Goal: Task Accomplishment & Management: Complete application form

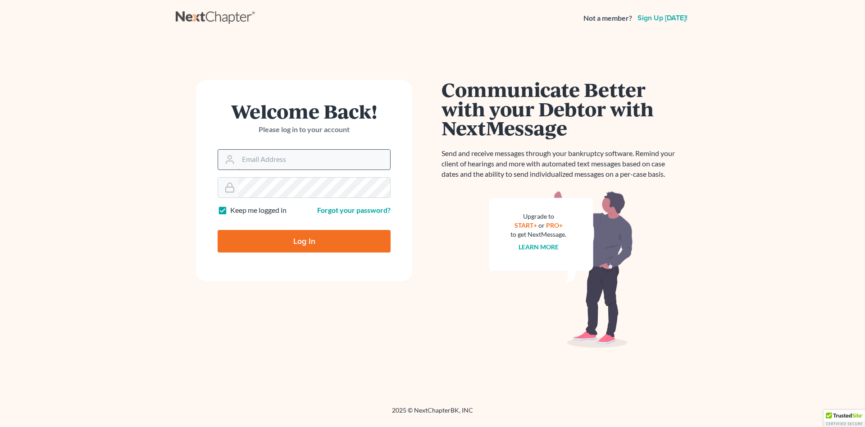
click at [271, 154] on input "Email Address" at bounding box center [314, 160] width 152 height 20
click at [295, 160] on input "Email Address" at bounding box center [314, 160] width 152 height 20
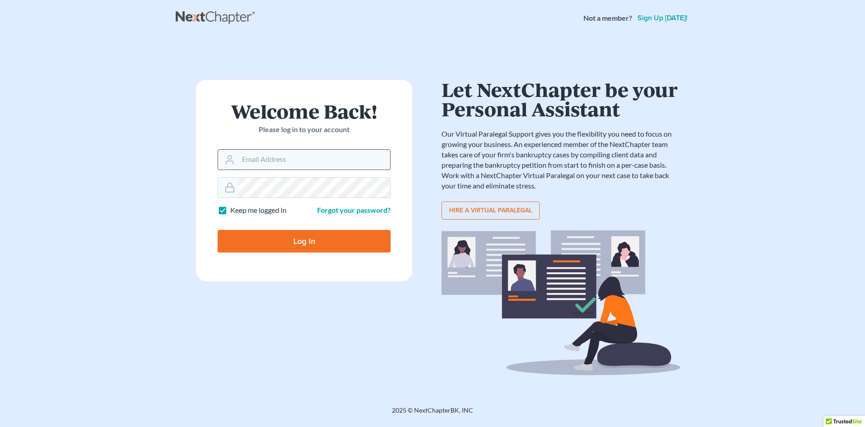
type input "[EMAIL_ADDRESS][DOMAIN_NAME]"
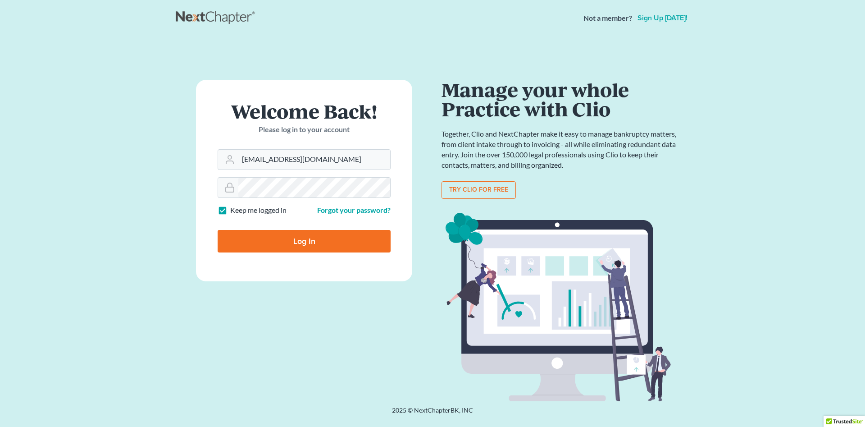
click at [335, 245] on input "Log In" at bounding box center [304, 241] width 173 height 23
type input "Thinking..."
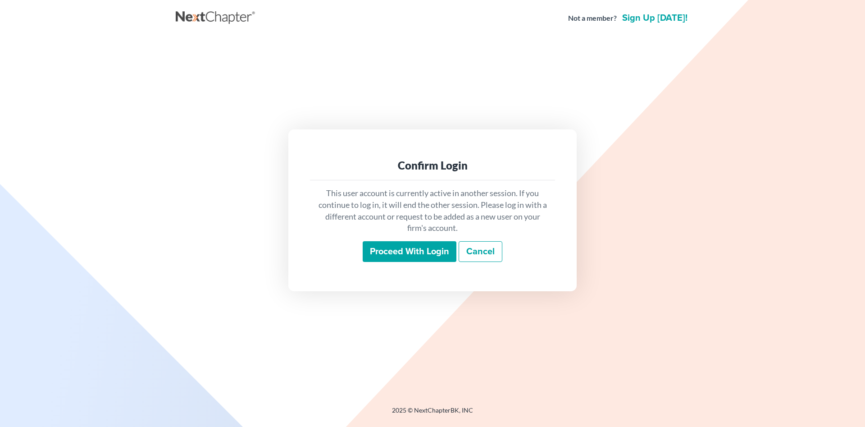
drag, startPoint x: 0, startPoint y: 0, endPoint x: 304, endPoint y: 328, distance: 447.5
click at [304, 328] on div "Confirm Login This user account is currently active in another session. If you …" at bounding box center [432, 209] width 513 height 347
click at [378, 248] on input "Proceed with login" at bounding box center [410, 251] width 94 height 21
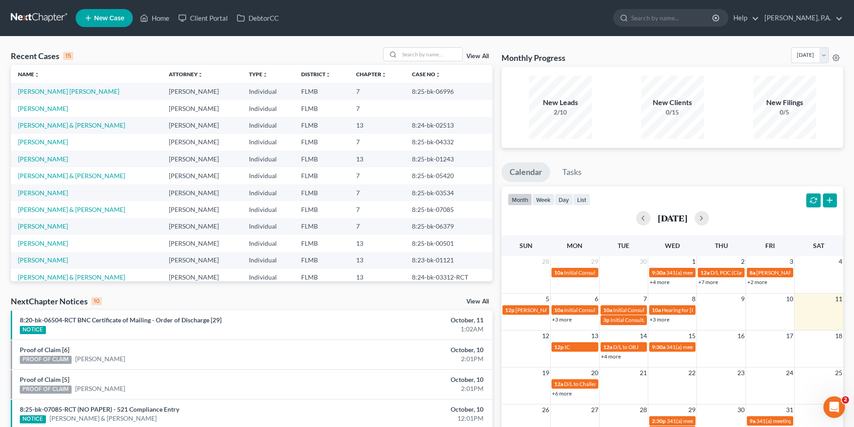
click at [109, 16] on span "New Case" at bounding box center [109, 18] width 30 height 7
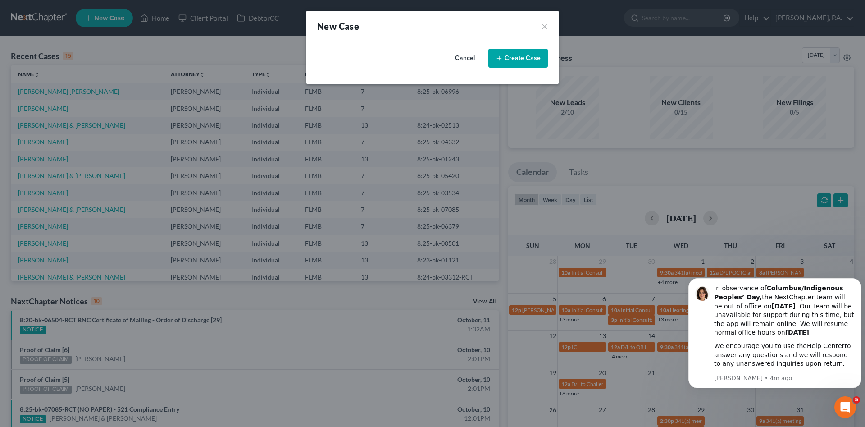
select select "15"
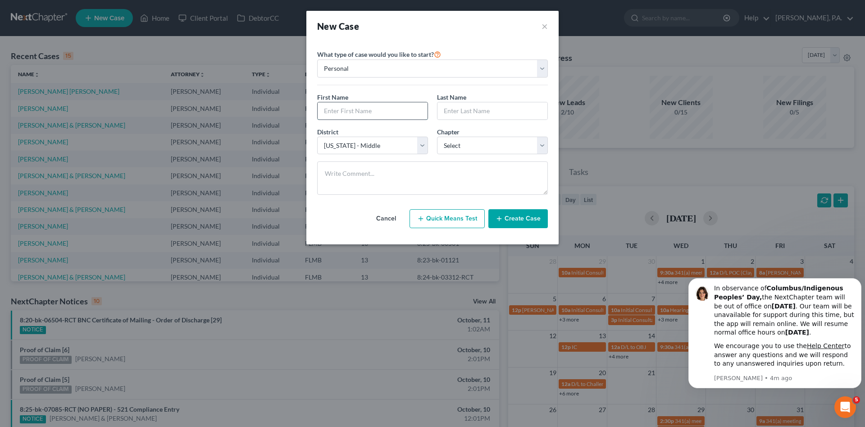
click at [354, 108] on input "text" at bounding box center [373, 110] width 110 height 17
type input "[PERSON_NAME]"
type input "Kopely"
click at [486, 141] on select "Select 7 11 12 13" at bounding box center [492, 145] width 111 height 18
select select "0"
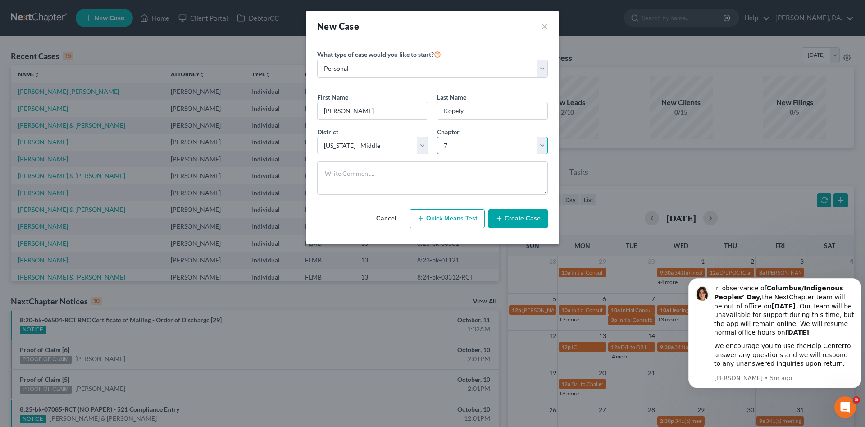
click at [437, 136] on select "Select 7 11 12 13" at bounding box center [492, 145] width 111 height 18
click at [535, 219] on button "Create Case" at bounding box center [517, 218] width 59 height 19
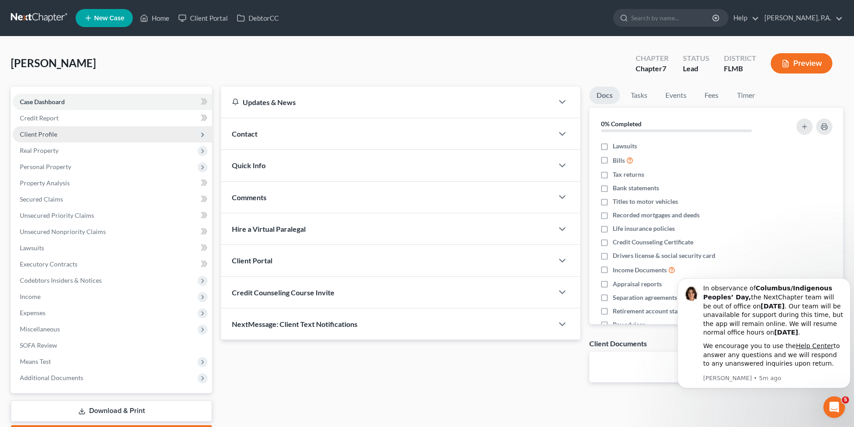
click at [44, 133] on span "Client Profile" at bounding box center [38, 134] width 37 height 8
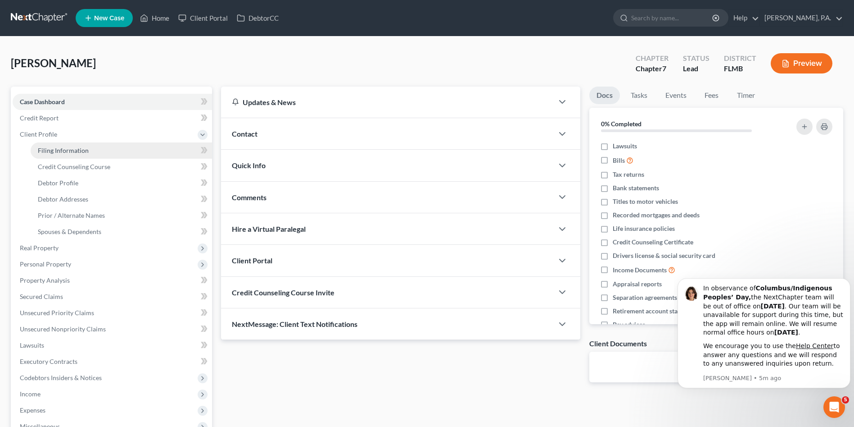
click at [77, 152] on span "Filing Information" at bounding box center [63, 150] width 51 height 8
select select "1"
select select "0"
select select "15"
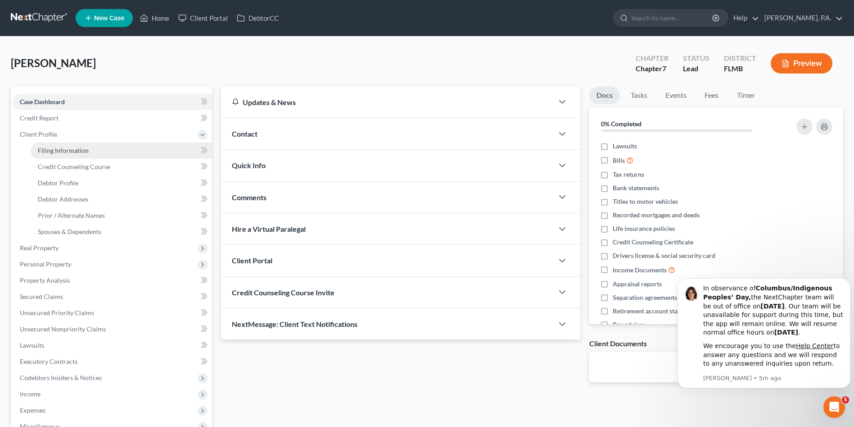
select select "9"
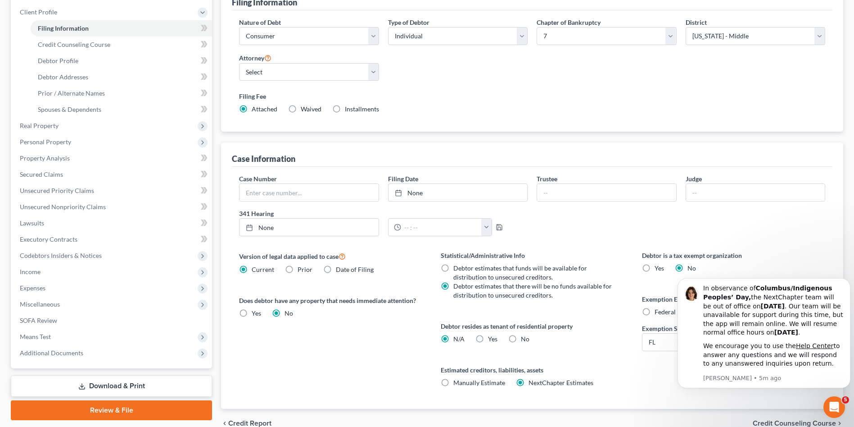
scroll to position [135, 0]
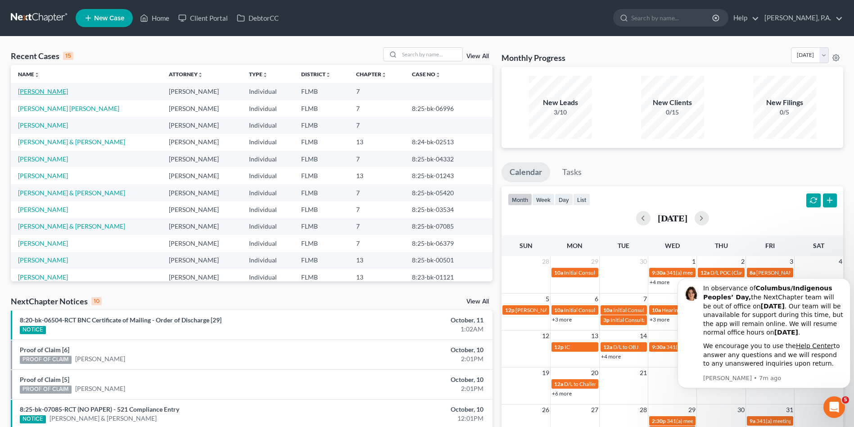
click at [38, 91] on link "[PERSON_NAME]" at bounding box center [43, 91] width 50 height 8
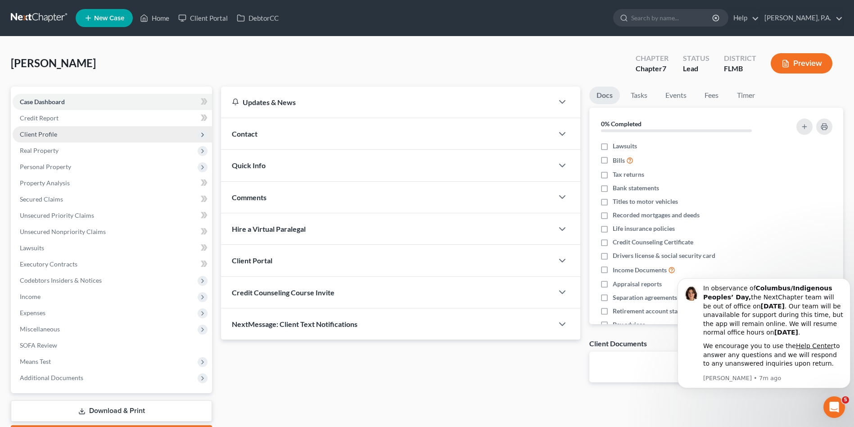
click at [43, 129] on span "Client Profile" at bounding box center [113, 134] width 200 height 16
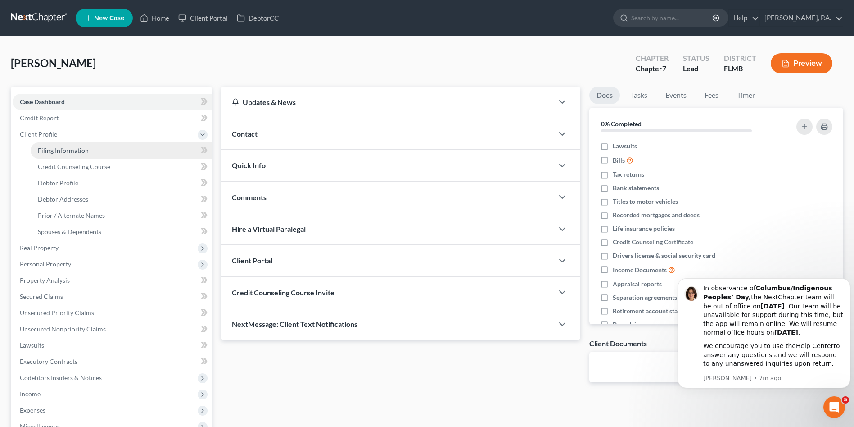
click at [49, 155] on link "Filing Information" at bounding box center [122, 150] width 182 height 16
select select "1"
select select "0"
select select "9"
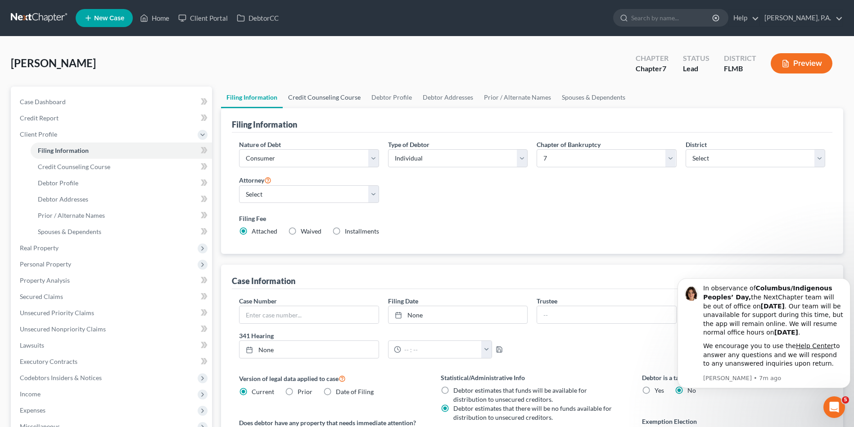
click at [350, 96] on link "Credit Counseling Course" at bounding box center [324, 97] width 83 height 22
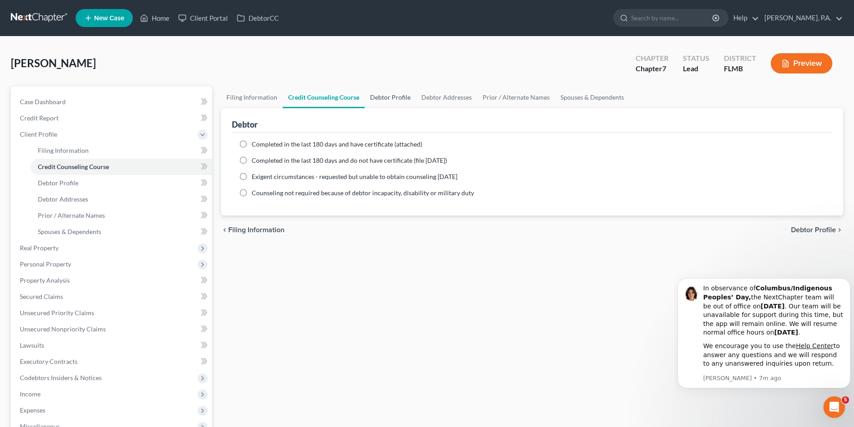
click at [379, 91] on link "Debtor Profile" at bounding box center [390, 97] width 51 height 22
select select "0"
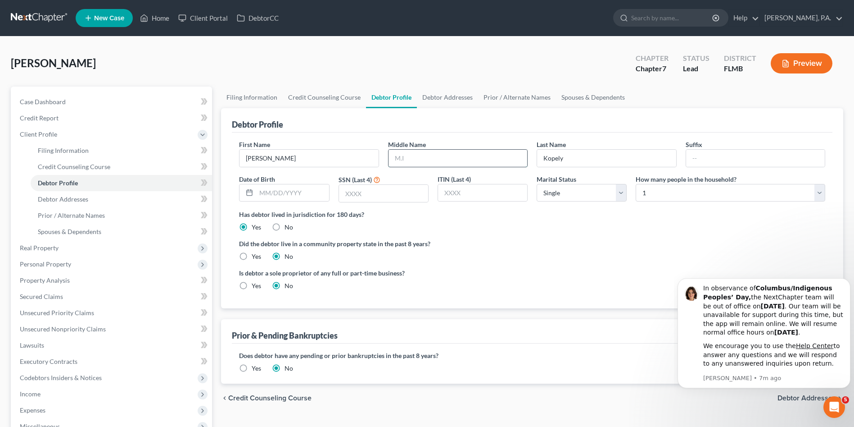
click at [425, 153] on input "text" at bounding box center [458, 158] width 139 height 17
type input "Santer"
type input "09/28/1987"
click at [415, 195] on input "text" at bounding box center [383, 193] width 89 height 17
type input "7379"
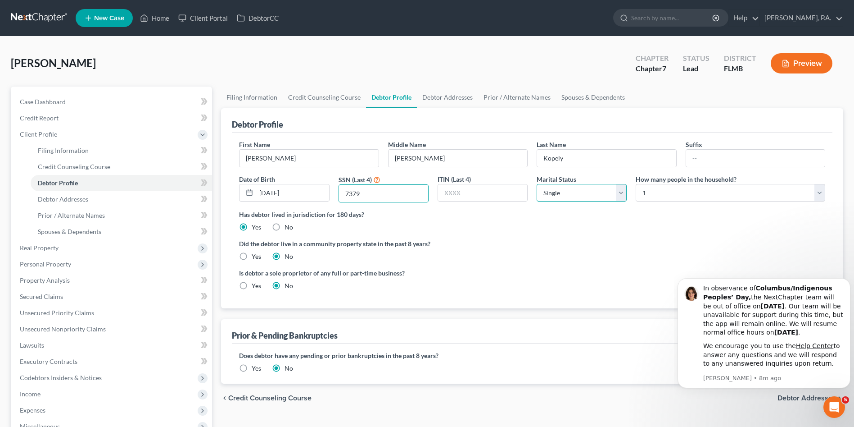
click at [565, 187] on select "Select Single Married Separated Divorced Widowed" at bounding box center [582, 193] width 90 height 18
select select "1"
click at [537, 184] on select "Select Single Married Separated Divorced Widowed" at bounding box center [582, 193] width 90 height 18
click at [658, 188] on select "Select 1 2 3 4 5 6 7 8 9 10 11 12 13 14 15 16 17 18 19 20" at bounding box center [731, 193] width 190 height 18
select select "3"
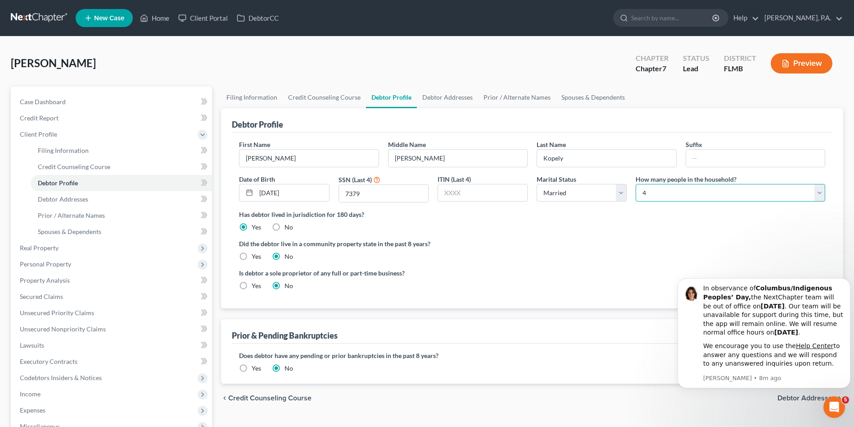
click at [636, 184] on select "Select 1 2 3 4 5 6 7 8 9 10 11 12 13 14 15 16 17 18 19 20" at bounding box center [731, 193] width 190 height 18
click at [488, 273] on label "Is debtor a sole proprietor of any full or part-time business?" at bounding box center [383, 272] width 289 height 9
click at [442, 96] on link "Debtor Addresses" at bounding box center [447, 97] width 61 height 22
select select "0"
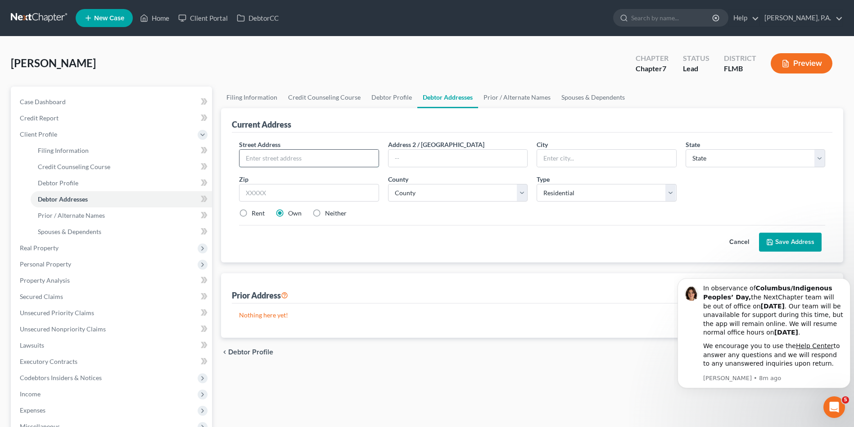
click at [350, 155] on input "text" at bounding box center [309, 158] width 139 height 17
type input "4241 Waring Road"
type input "Lakeland"
select select "9"
type input "33811"
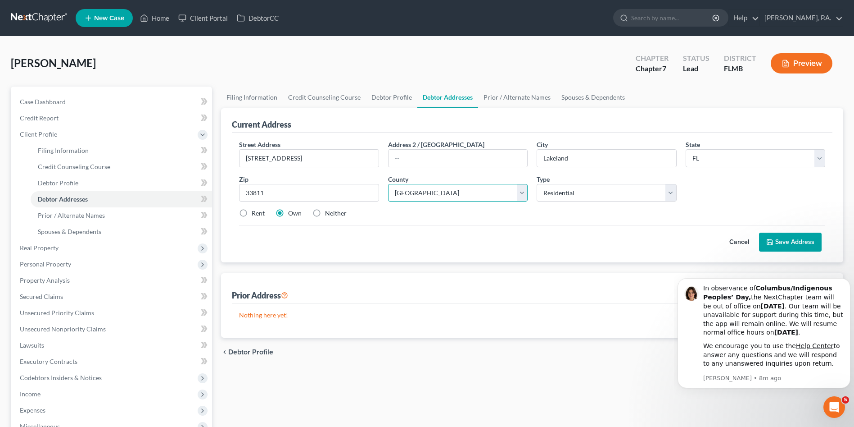
select select "52"
click at [783, 237] on button "Save Address" at bounding box center [790, 241] width 63 height 19
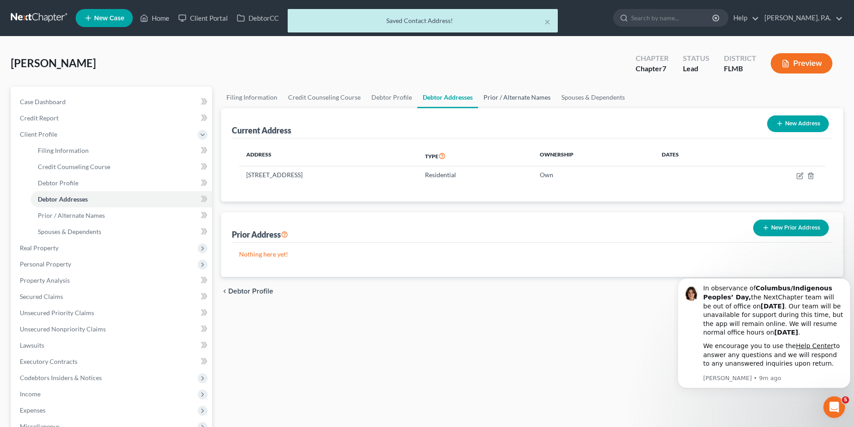
click at [501, 96] on link "Prior / Alternate Names" at bounding box center [517, 97] width 78 height 22
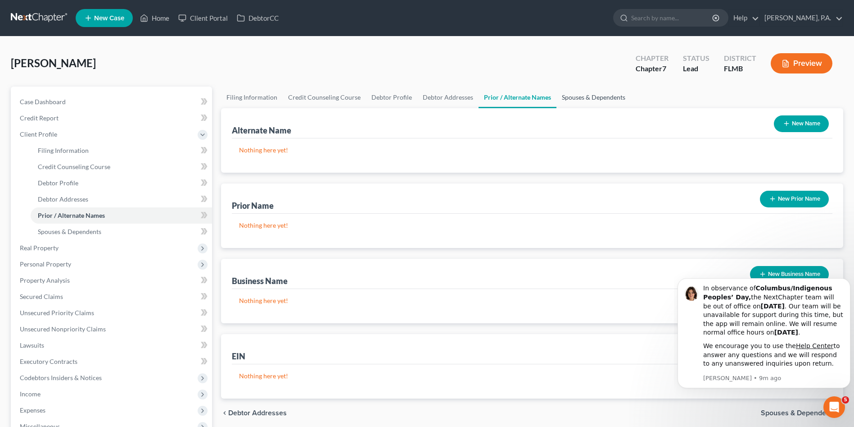
click at [577, 96] on link "Spouses & Dependents" at bounding box center [594, 97] width 74 height 22
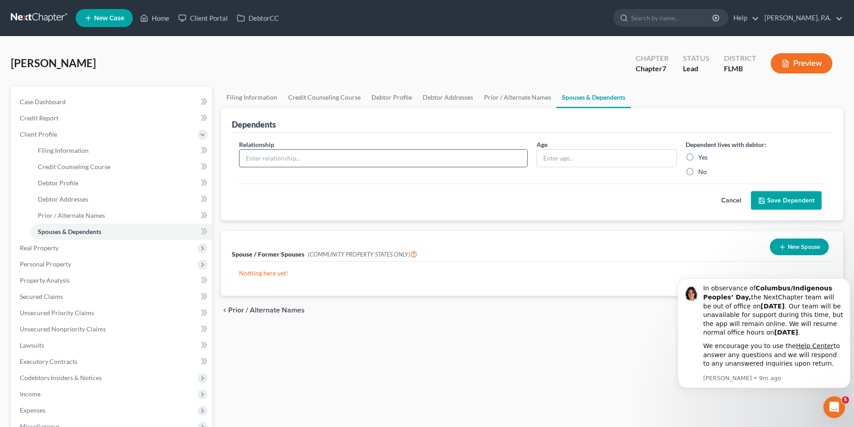
click at [364, 164] on input "text" at bounding box center [384, 158] width 288 height 17
type input "Son"
type input "5"
click at [699, 156] on label "Yes" at bounding box center [703, 157] width 9 height 9
click at [702, 156] on input "Yes" at bounding box center [705, 156] width 6 height 6
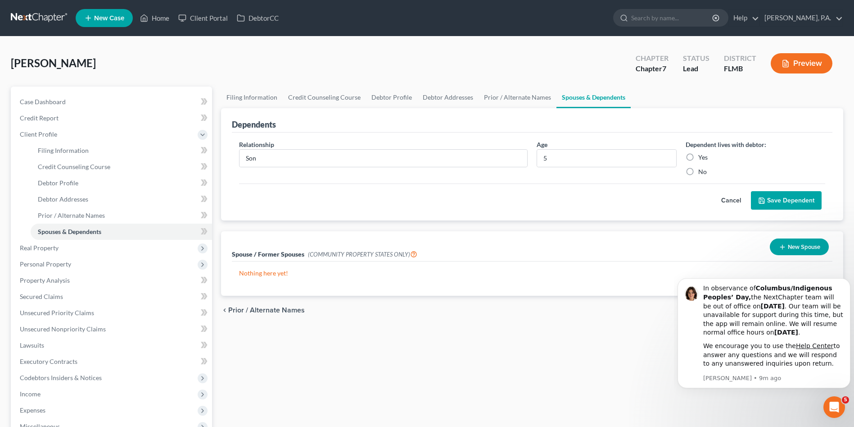
radio input "true"
click at [779, 197] on button "Save Dependent" at bounding box center [786, 200] width 71 height 19
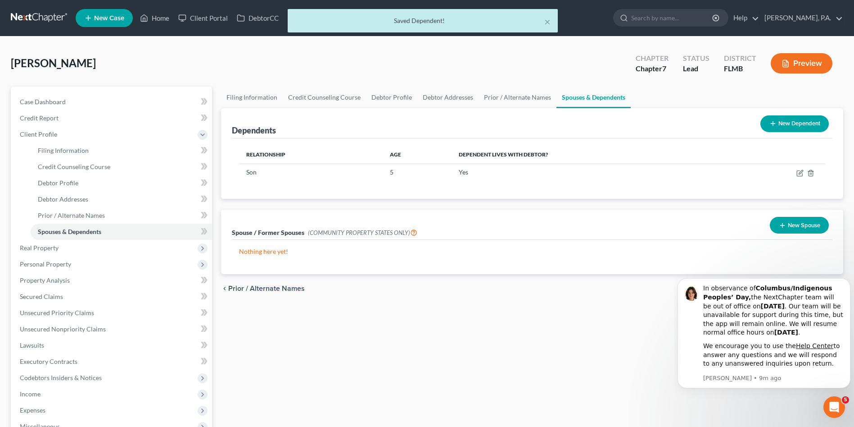
click at [795, 115] on button "New Dependent" at bounding box center [795, 123] width 68 height 17
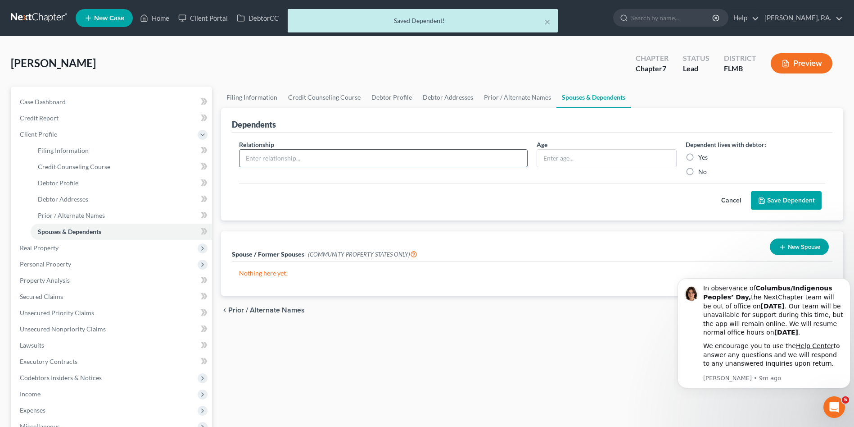
click at [329, 155] on input "text" at bounding box center [384, 158] width 288 height 17
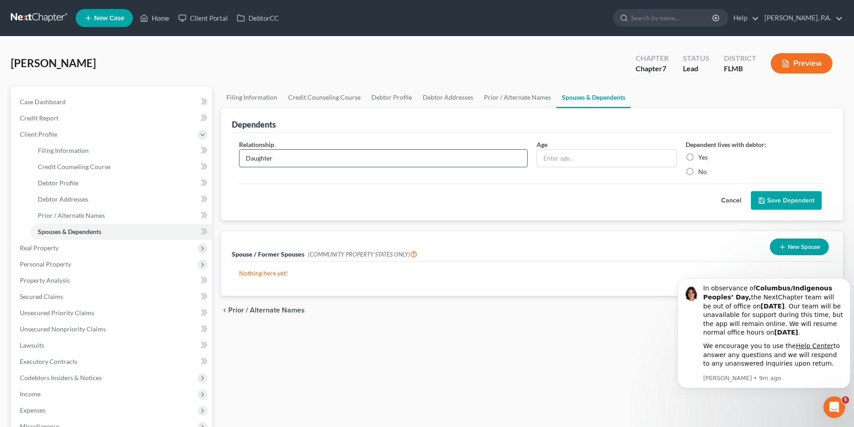
type input "Daughter"
type input "11"
click at [699, 157] on label "Yes" at bounding box center [703, 157] width 9 height 9
click at [702, 157] on input "Yes" at bounding box center [705, 156] width 6 height 6
radio input "true"
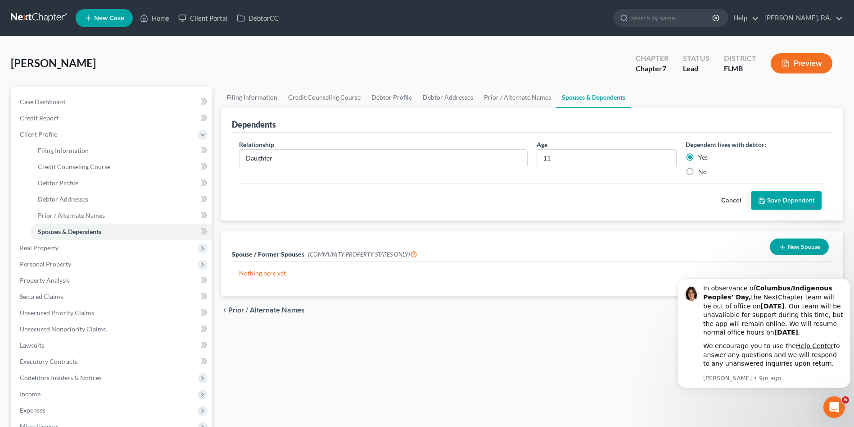
click at [807, 200] on button "Save Dependent" at bounding box center [786, 200] width 71 height 19
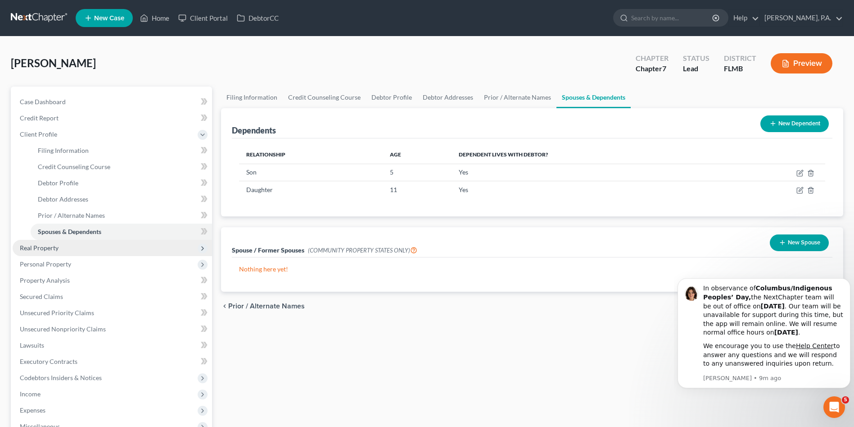
click at [45, 249] on span "Real Property" at bounding box center [39, 248] width 39 height 8
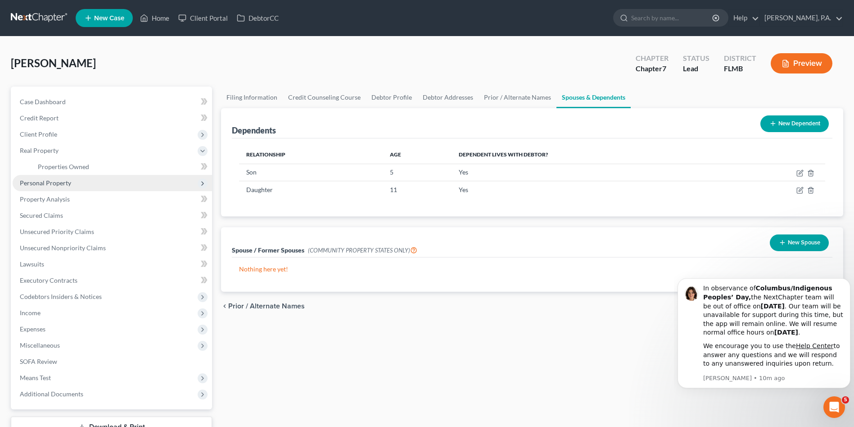
click at [59, 180] on span "Personal Property" at bounding box center [45, 183] width 51 height 8
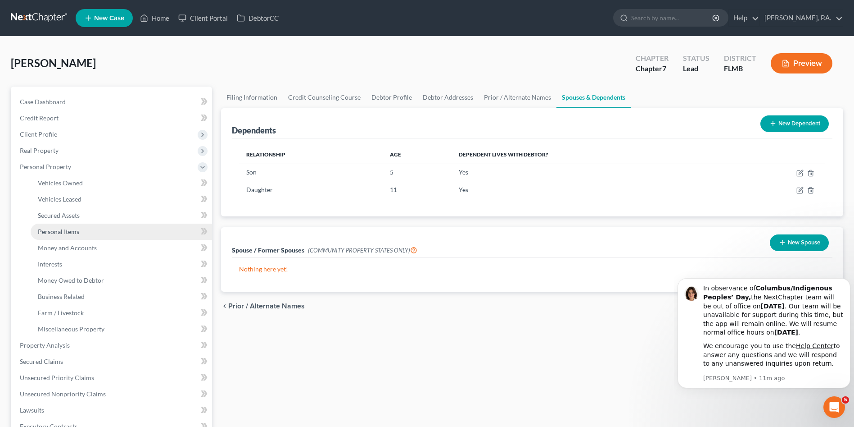
click at [53, 230] on span "Personal Items" at bounding box center [58, 231] width 41 height 8
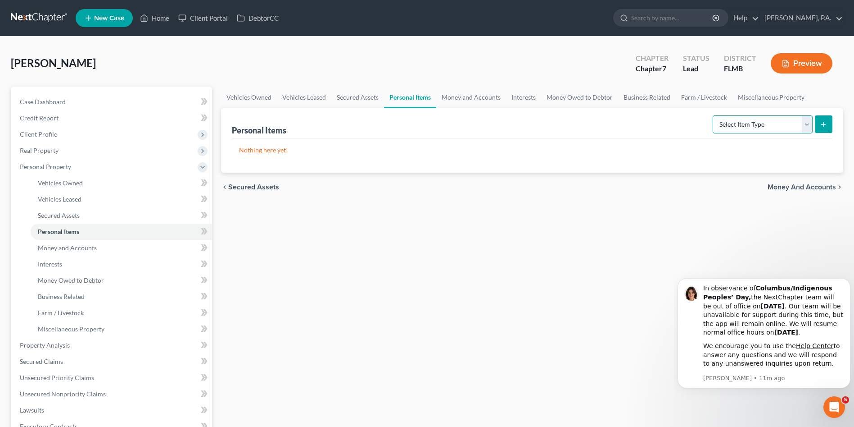
click at [754, 126] on select "Select Item Type Clothing Collectibles Of Value Electronics Firearms Household …" at bounding box center [763, 124] width 100 height 18
select select "pets"
click at [714, 115] on select "Select Item Type Clothing Collectibles Of Value Electronics Firearms Household …" at bounding box center [763, 124] width 100 height 18
click at [819, 118] on button "submit" at bounding box center [824, 124] width 18 height 18
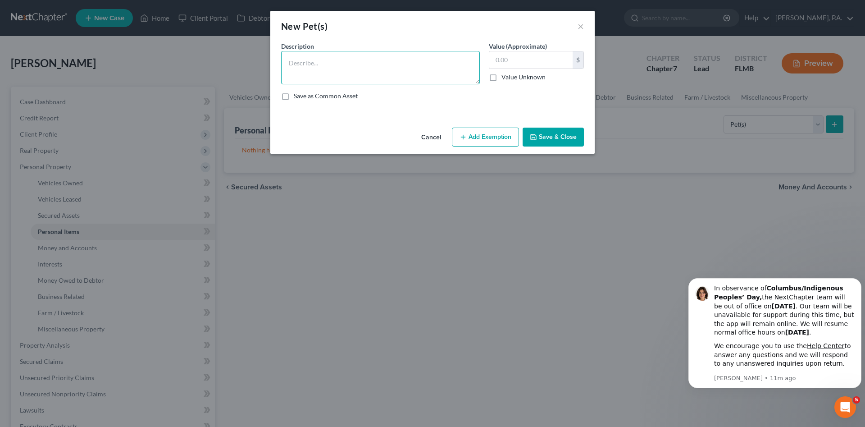
click at [357, 72] on textarea at bounding box center [380, 67] width 199 height 33
type textarea "(2) dogs"
type input "0.00"
click at [572, 128] on button "Save & Close" at bounding box center [552, 136] width 61 height 19
